Goal: Task Accomplishment & Management: Manage account settings

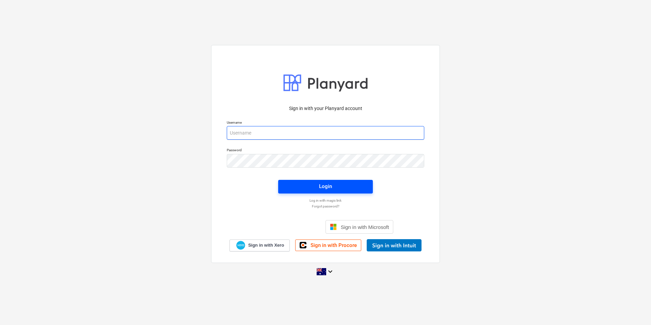
type input "[EMAIL_ADDRESS][DOMAIN_NAME]"
click at [309, 189] on span "Login" at bounding box center [325, 186] width 78 height 9
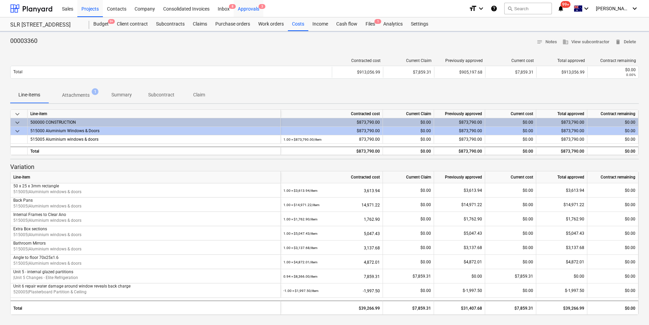
click at [250, 7] on div "Approvals 3" at bounding box center [249, 8] width 30 height 17
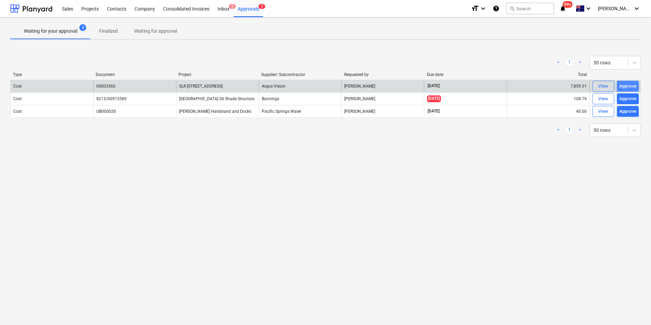
click at [628, 84] on div "Approve" at bounding box center [627, 86] width 17 height 8
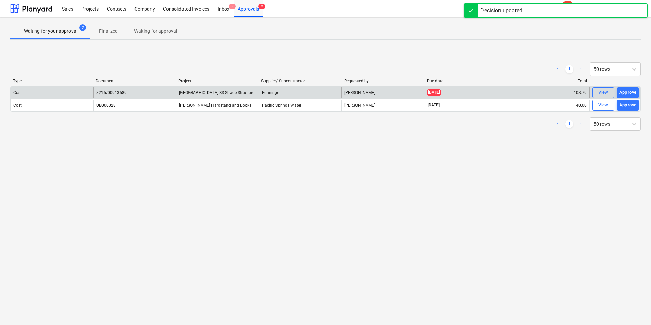
click at [628, 92] on div "Approve" at bounding box center [627, 93] width 17 height 8
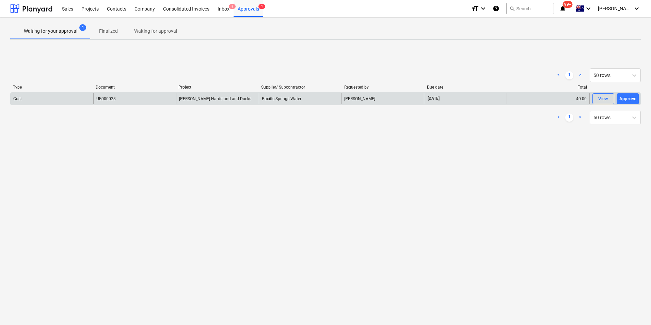
click at [473, 221] on div "Waiting for your approval 1 Finalized Waiting for approval < 1 > 50 rows Type D…" at bounding box center [325, 170] width 651 height 307
click at [43, 99] on div "Cost" at bounding box center [52, 98] width 83 height 11
click at [110, 98] on div "UB000028" at bounding box center [105, 98] width 19 height 5
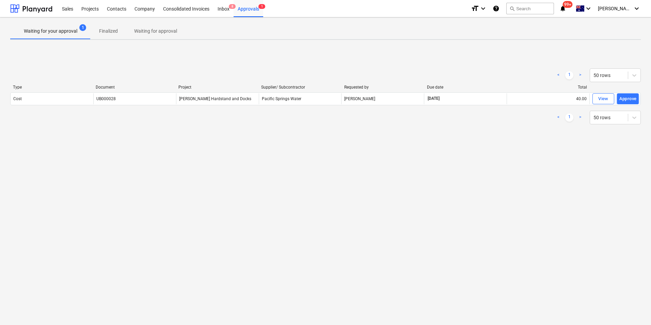
click at [157, 108] on div "Type Document Project Supplier/ Subcontractor Requested by Due date Total Cost …" at bounding box center [325, 96] width 631 height 23
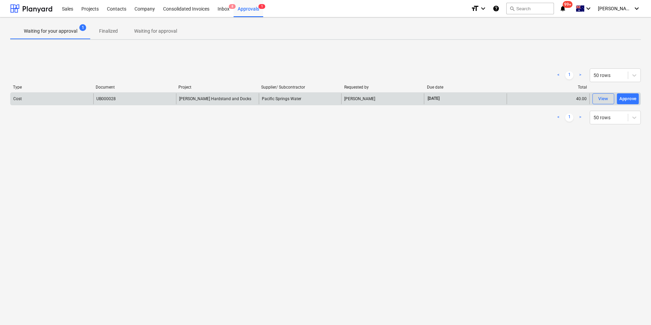
click at [206, 93] on div "Cost UB000028 [PERSON_NAME] Hardstand and Docks [GEOGRAPHIC_DATA] [GEOGRAPHIC_D…" at bounding box center [325, 98] width 631 height 13
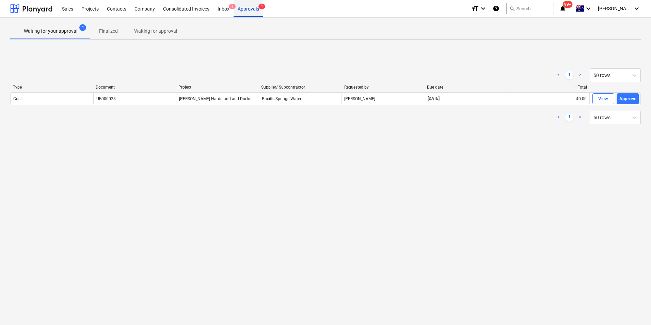
click at [253, 7] on div "Approvals 1" at bounding box center [249, 8] width 30 height 17
click at [593, 96] on button "View" at bounding box center [603, 98] width 22 height 11
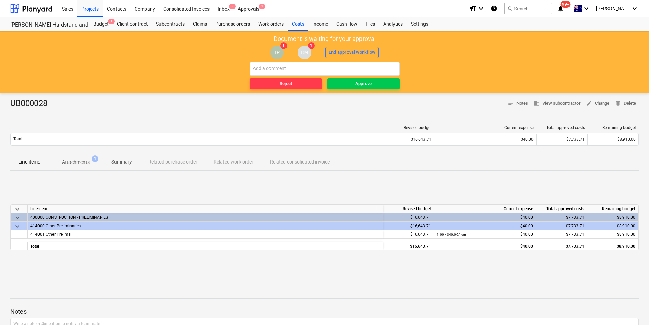
click at [78, 159] on p "Attachments" at bounding box center [76, 162] width 28 height 7
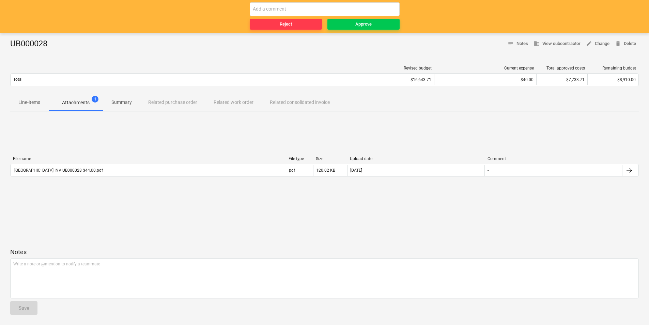
scroll to position [60, 0]
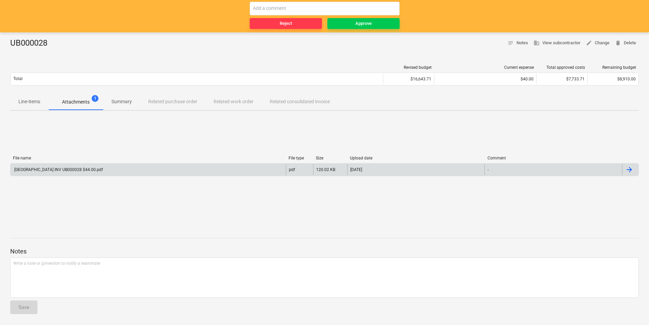
click at [60, 167] on div "[GEOGRAPHIC_DATA] INV UB000028 $44.00.pdf" at bounding box center [58, 169] width 90 height 5
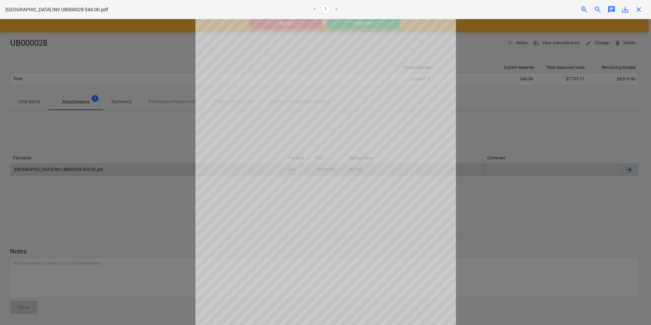
click at [642, 7] on span "close" at bounding box center [639, 9] width 8 height 8
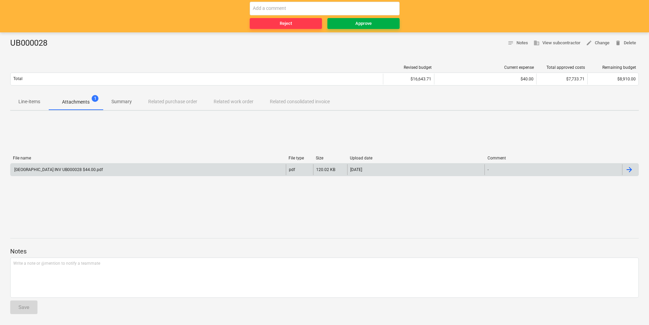
click at [357, 23] on div "Approve" at bounding box center [363, 24] width 16 height 8
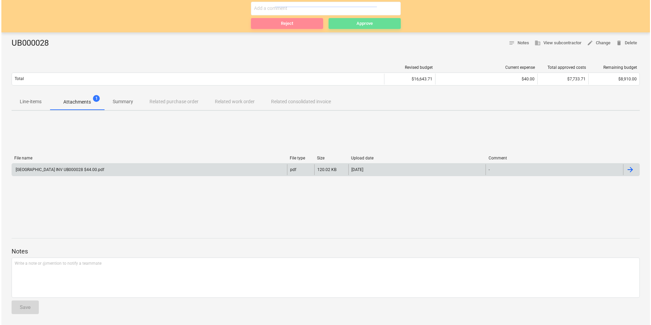
scroll to position [0, 0]
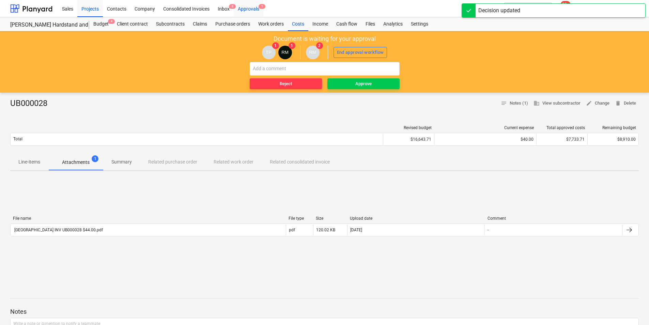
click at [249, 9] on div "Approvals 1" at bounding box center [249, 8] width 30 height 17
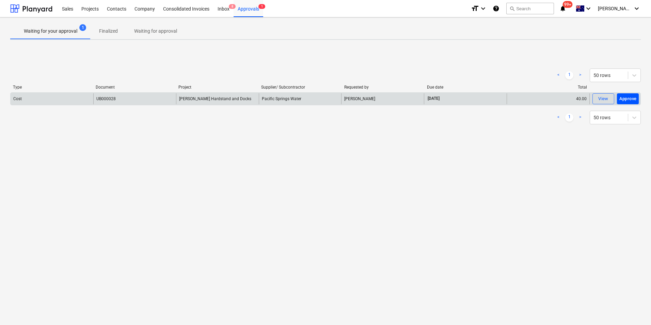
click at [633, 98] on div "Approve" at bounding box center [627, 99] width 17 height 8
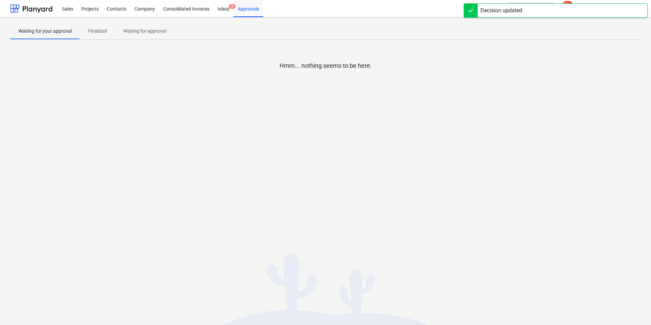
click at [519, 171] on div "Waiting for your approval Finalized Waiting for approval Hmm... nothing seems t…" at bounding box center [325, 170] width 651 height 307
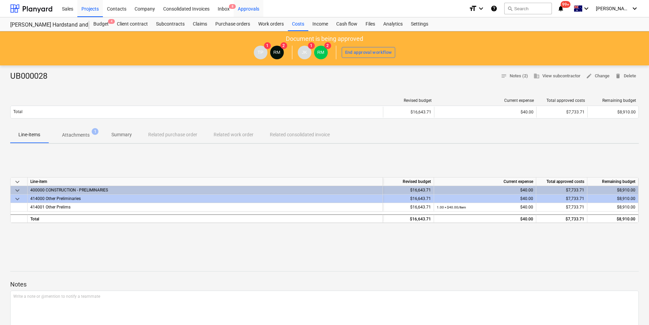
click at [253, 10] on div "Approvals" at bounding box center [249, 8] width 30 height 17
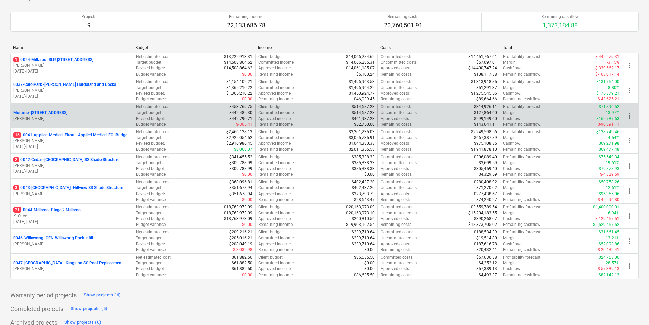
scroll to position [66, 0]
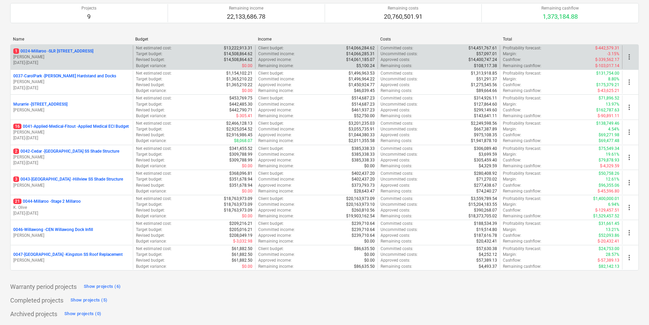
click at [63, 50] on p "1 0024-Millaroo - SLR 2 Millaroo Drive" at bounding box center [53, 51] width 80 height 6
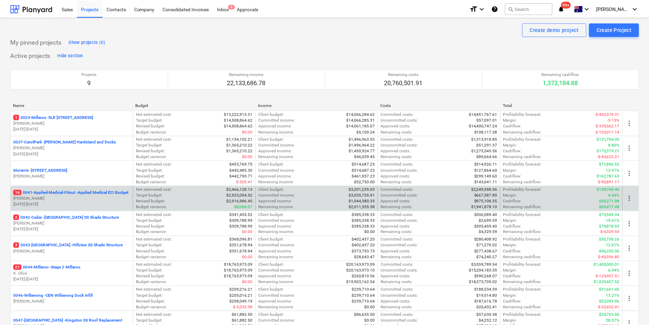
scroll to position [66, 0]
